Goal: Task Accomplishment & Management: Use online tool/utility

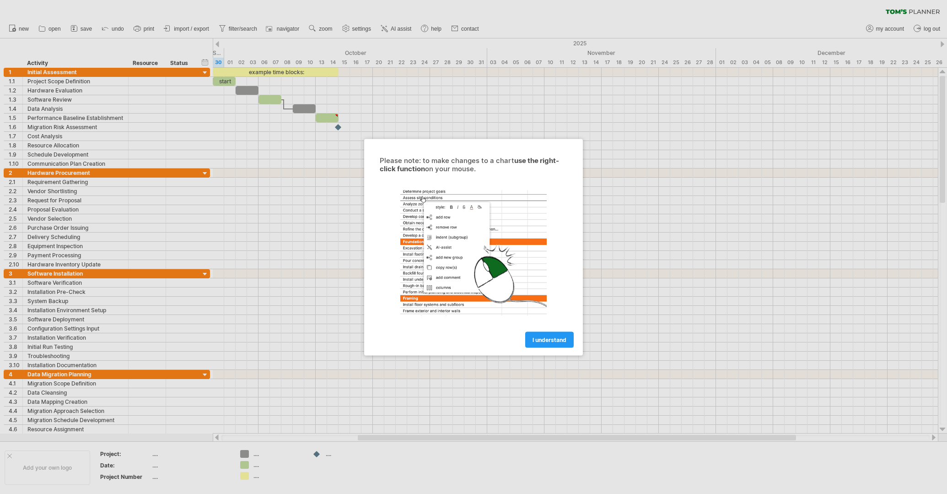
drag, startPoint x: 559, startPoint y: 336, endPoint x: 557, endPoint y: 341, distance: 5.4
click at [558, 341] on span "I understand" at bounding box center [550, 339] width 34 height 7
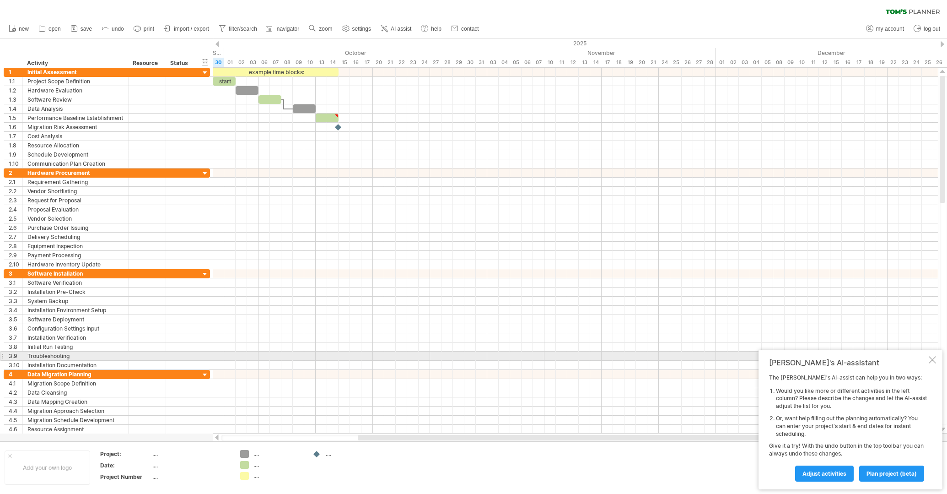
click at [934, 358] on div at bounding box center [932, 359] width 7 height 7
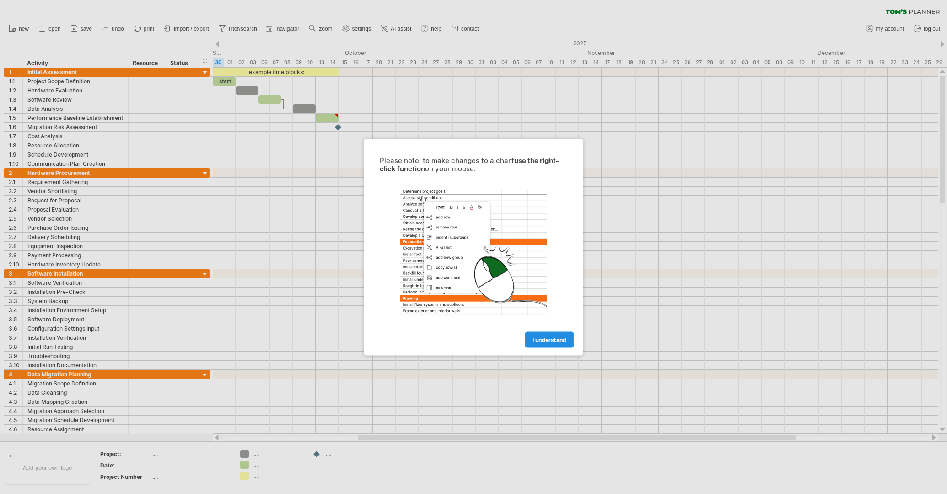
click at [550, 339] on span "I understand" at bounding box center [550, 339] width 34 height 7
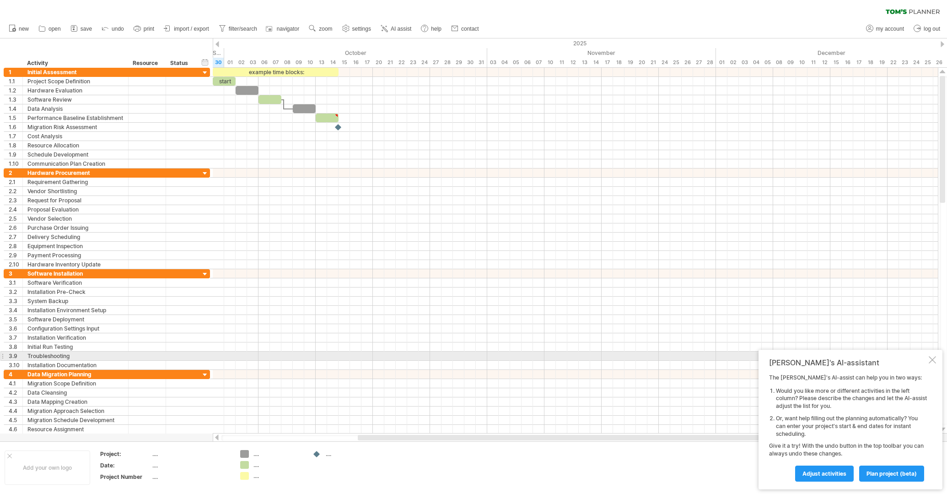
click at [926, 358] on div "[PERSON_NAME]'s AI-assistant" at bounding box center [848, 362] width 158 height 9
click at [931, 361] on div at bounding box center [932, 359] width 7 height 7
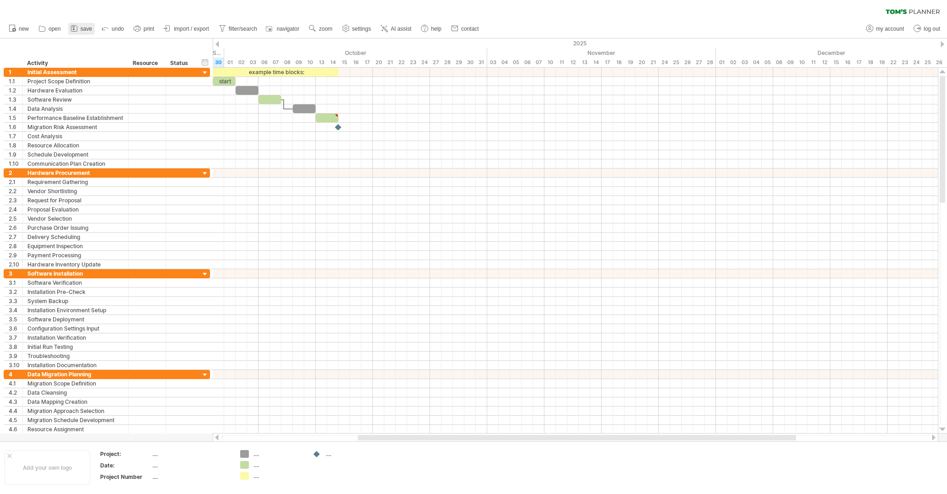
click at [82, 27] on span "save" at bounding box center [86, 29] width 11 height 6
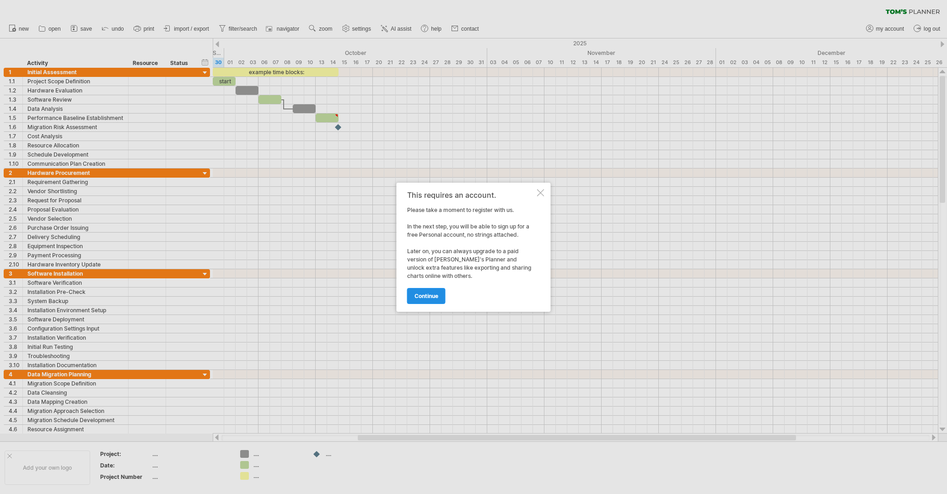
click at [430, 293] on span "continue" at bounding box center [426, 295] width 24 height 7
